Goal: Task Accomplishment & Management: Manage account settings

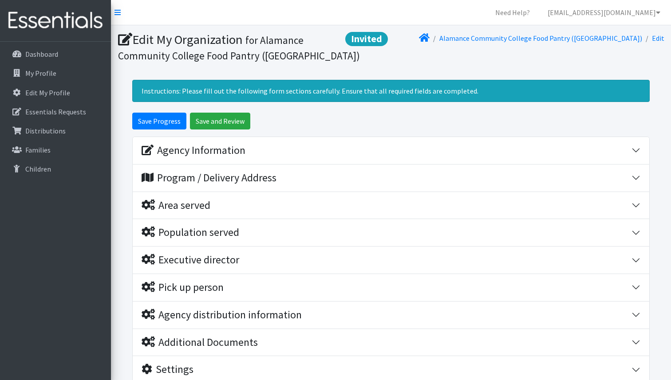
scroll to position [71, 0]
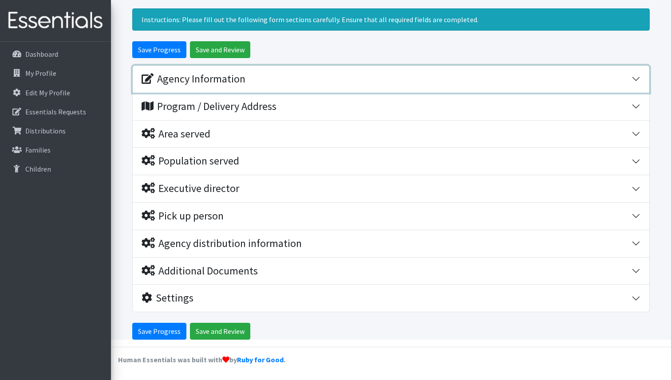
click at [292, 82] on div "Agency Information" at bounding box center [387, 79] width 490 height 13
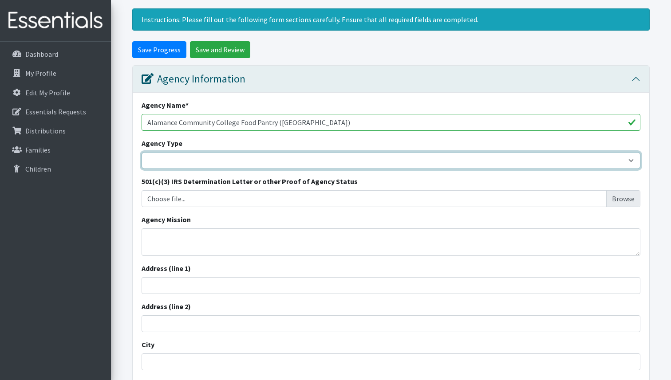
click at [308, 162] on select "Basic Needs Bank Career technical training [MEDICAL_DATA] resource center [DEMO…" at bounding box center [391, 160] width 499 height 17
select select "twoycollege"
click at [142, 152] on select "Basic Needs Bank Career technical training [MEDICAL_DATA] resource center [DEMO…" at bounding box center [391, 160] width 499 height 17
click at [274, 167] on select "Basic Needs Bank Career technical training [MEDICAL_DATA] resource center [DEMO…" at bounding box center [391, 160] width 499 height 17
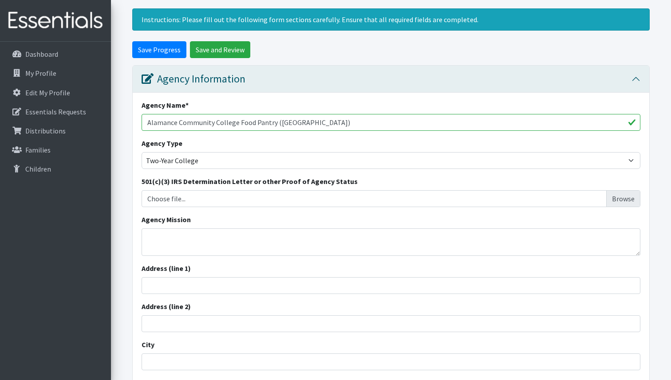
click at [117, 201] on form "Save Progress Save and Review Agency Information Agency Name * Alamance Communi…" at bounding box center [391, 374] width 560 height 667
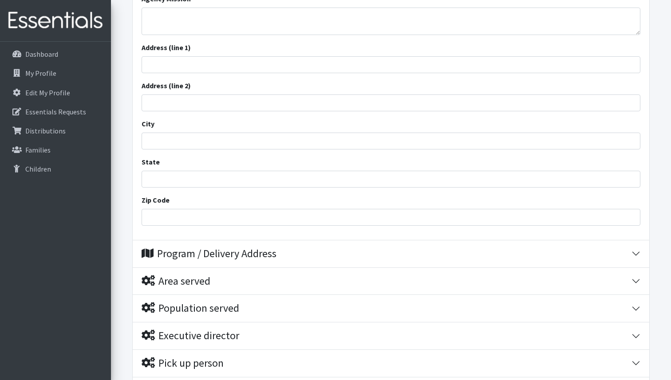
scroll to position [293, 0]
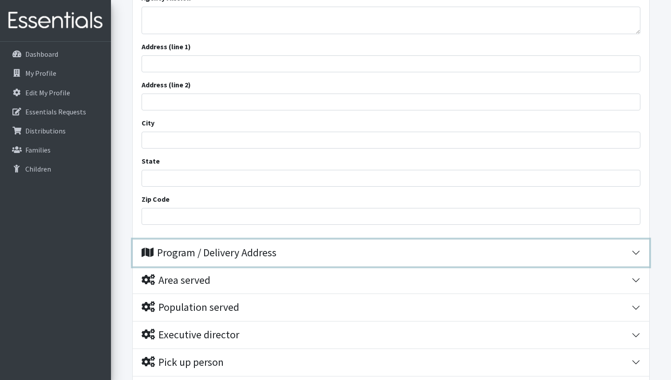
click at [224, 253] on div "Program / Delivery Address" at bounding box center [209, 253] width 135 height 13
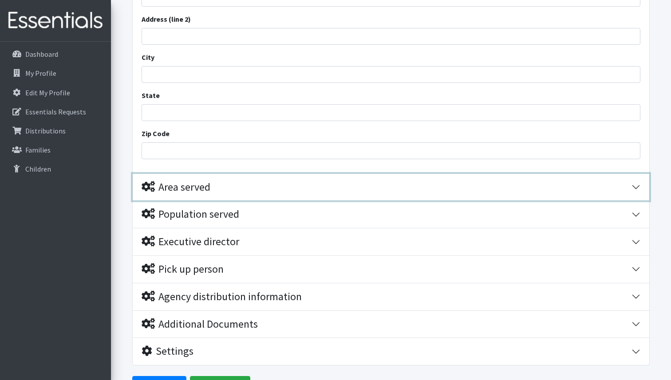
click at [220, 192] on div "Area served" at bounding box center [387, 187] width 490 height 13
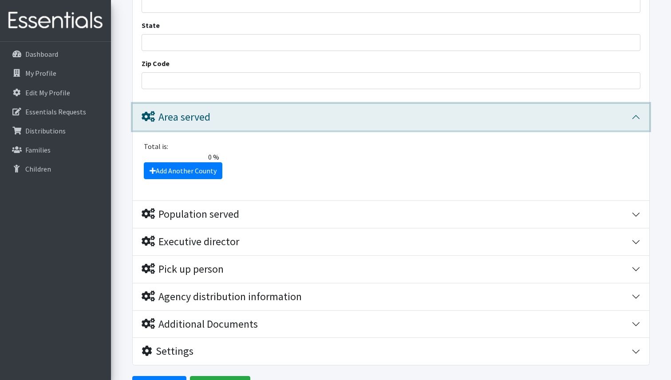
scroll to position [715, 0]
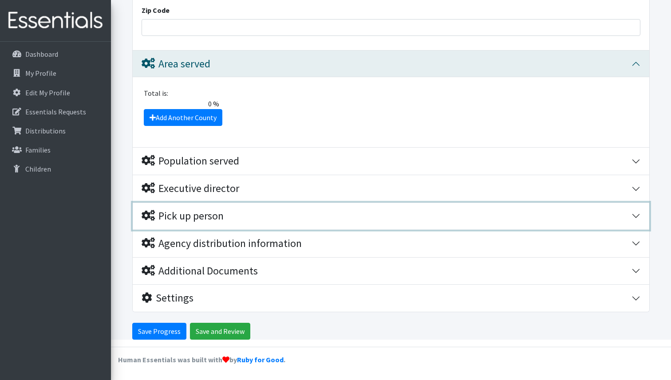
click at [219, 217] on div "Pick up person" at bounding box center [183, 216] width 82 height 13
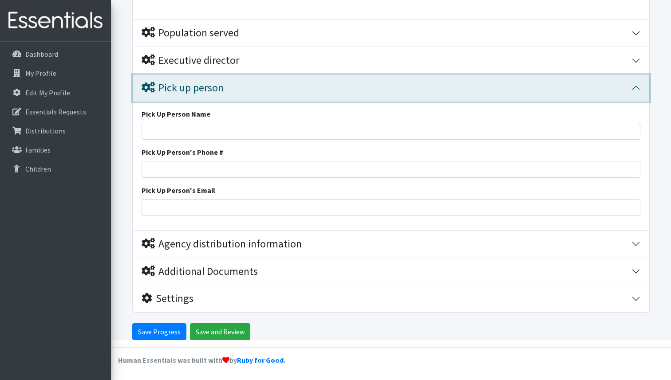
scroll to position [844, 0]
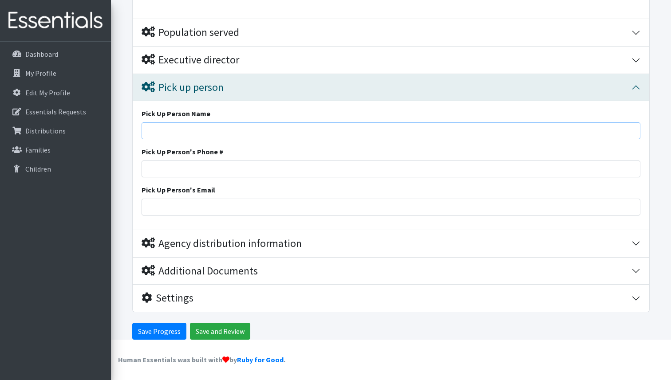
click at [217, 129] on input "Pick Up Person Name" at bounding box center [391, 130] width 499 height 17
type input "[PERSON_NAME]"
click at [212, 170] on input "Pick Up Person's Phone #" at bounding box center [391, 169] width 499 height 17
type input "[PHONE_NUMBER]"
click at [208, 205] on input "Pick Up Person's Email" at bounding box center [391, 207] width 499 height 17
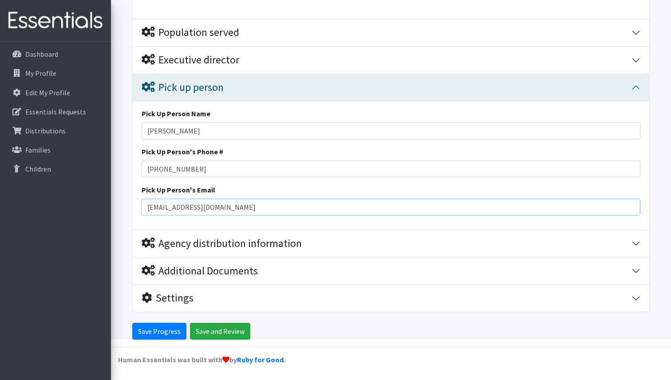
type input "[EMAIL_ADDRESS][DOMAIN_NAME]"
click at [136, 220] on div "Pick Up Person Name [PERSON_NAME] Pick Up Person's Phone # [PHONE_NUMBER] Pick …" at bounding box center [391, 165] width 517 height 129
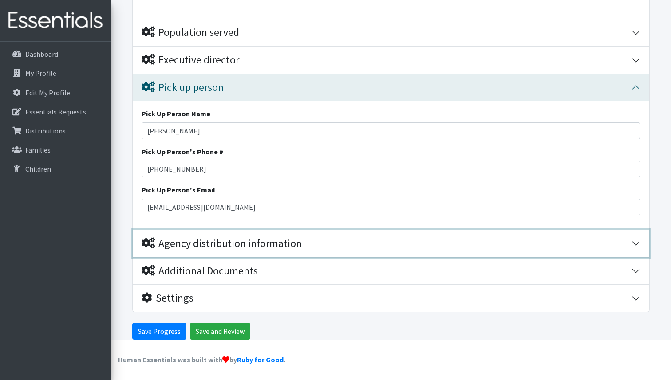
click at [179, 242] on div "Agency distribution information" at bounding box center [222, 243] width 160 height 13
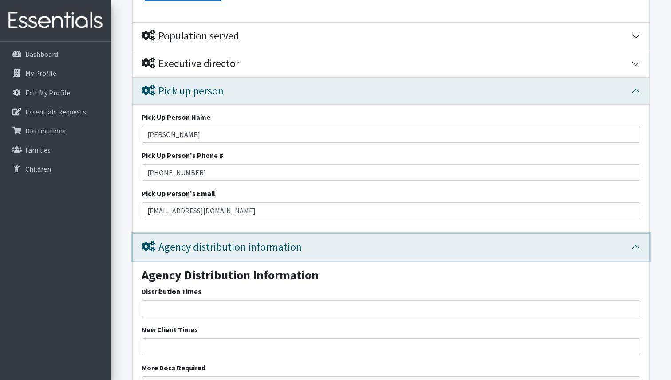
scroll to position [838, 0]
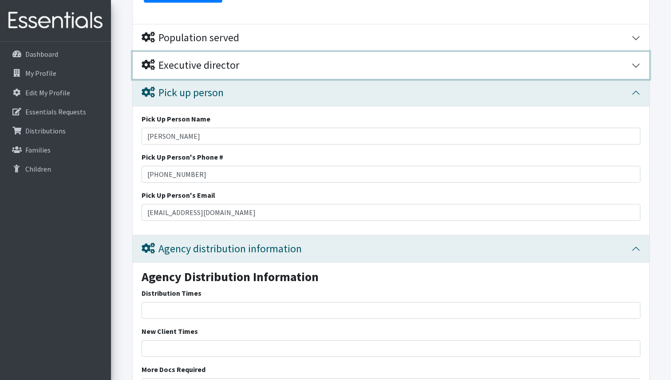
click at [195, 61] on div "Executive director" at bounding box center [191, 65] width 98 height 13
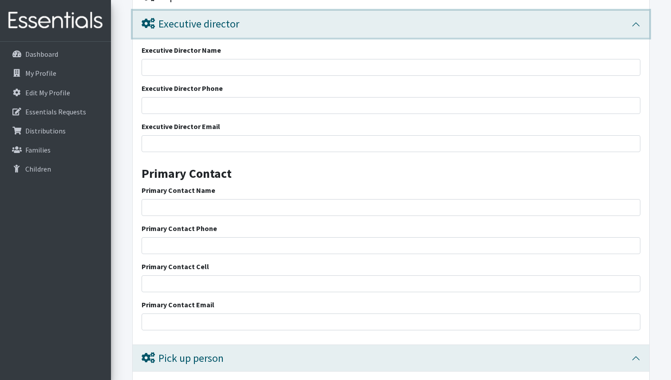
scroll to position [874, 0]
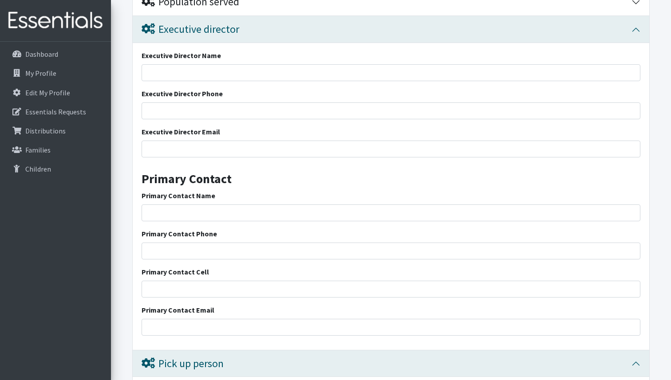
click at [209, 85] on div "Executive Director Name Executive Director Phone Executive Director Email Prima…" at bounding box center [391, 196] width 517 height 307
click at [219, 71] on input "Executive Director Name" at bounding box center [391, 72] width 499 height 17
type input "[PERSON_NAME]"
click at [218, 107] on input "Executive Director Phone" at bounding box center [391, 111] width 499 height 17
